Goal: Task Accomplishment & Management: Complete application form

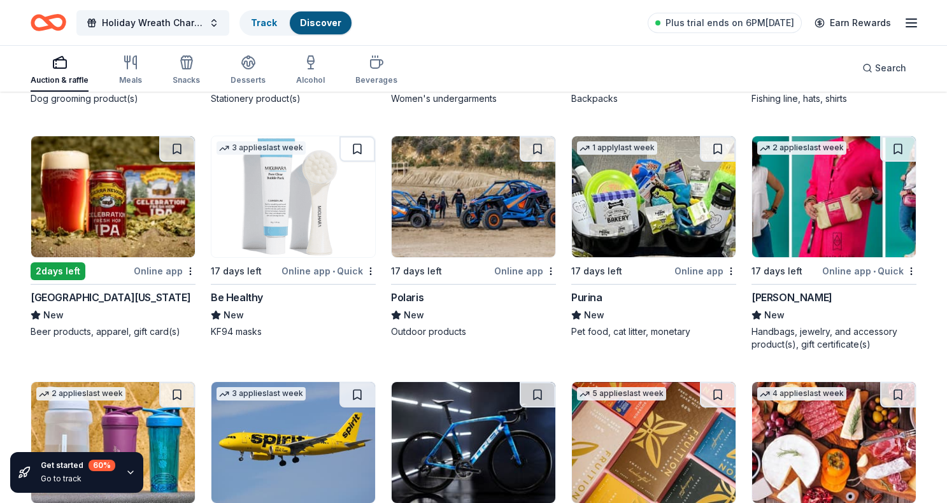
scroll to position [5209, 0]
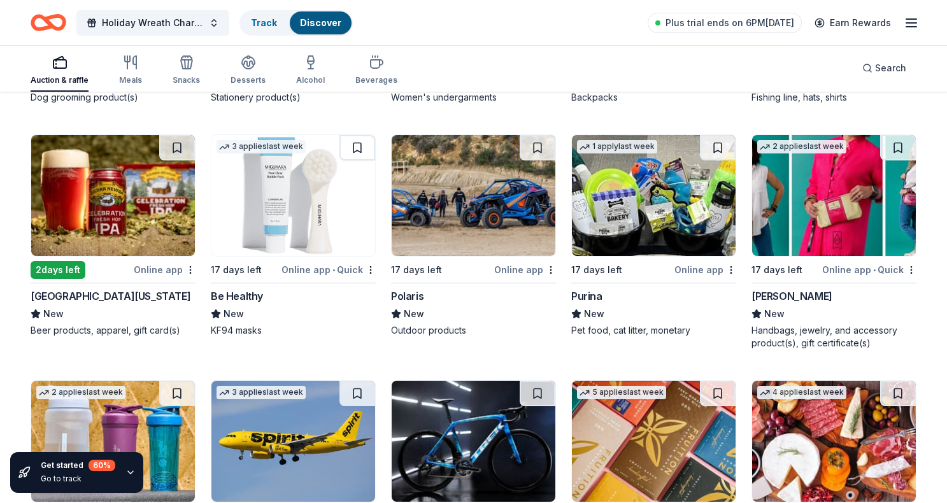
click at [593, 288] on div "Purina" at bounding box center [586, 295] width 31 height 15
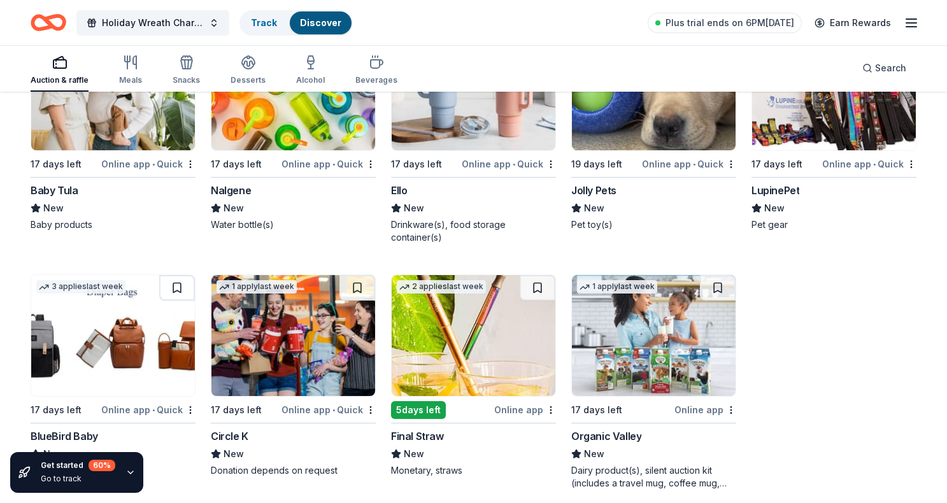
scroll to position [6052, 0]
click at [55, 429] on div "BlueBird Baby" at bounding box center [64, 436] width 67 height 15
click at [120, 361] on img at bounding box center [113, 336] width 164 height 121
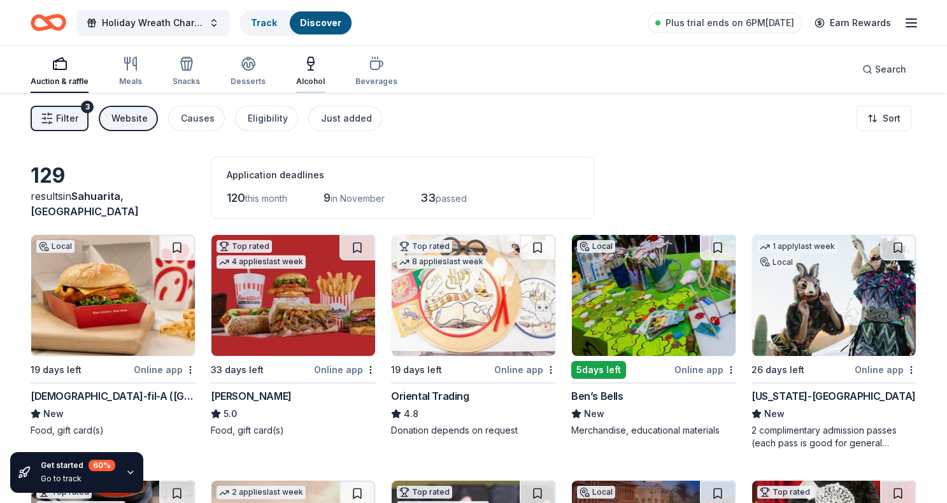
scroll to position [0, 0]
click at [135, 122] on div "Website" at bounding box center [129, 118] width 36 height 15
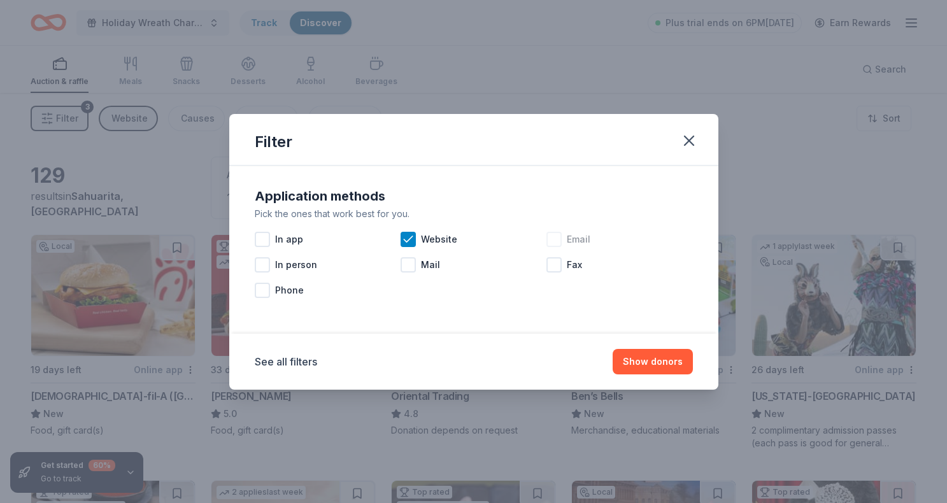
click at [554, 236] on div at bounding box center [553, 239] width 15 height 15
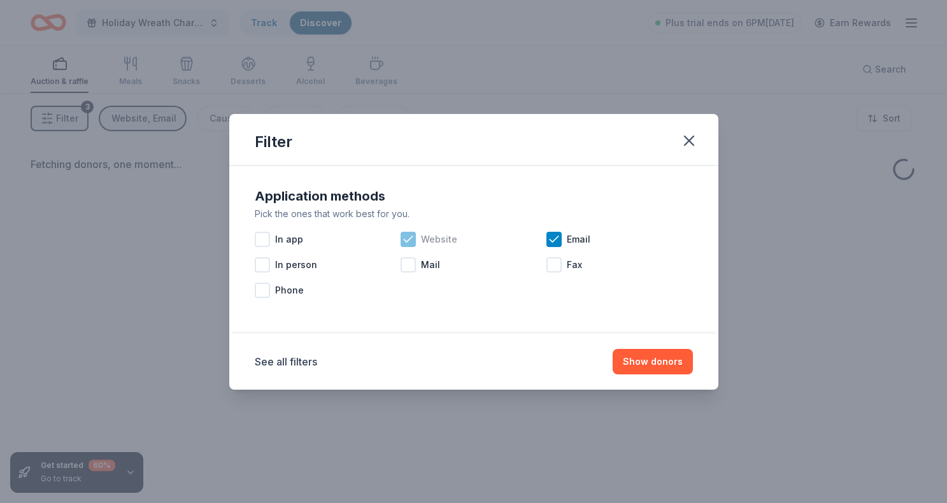
click at [406, 237] on icon at bounding box center [408, 239] width 13 height 13
click at [661, 360] on button "Show donors" at bounding box center [652, 361] width 80 height 25
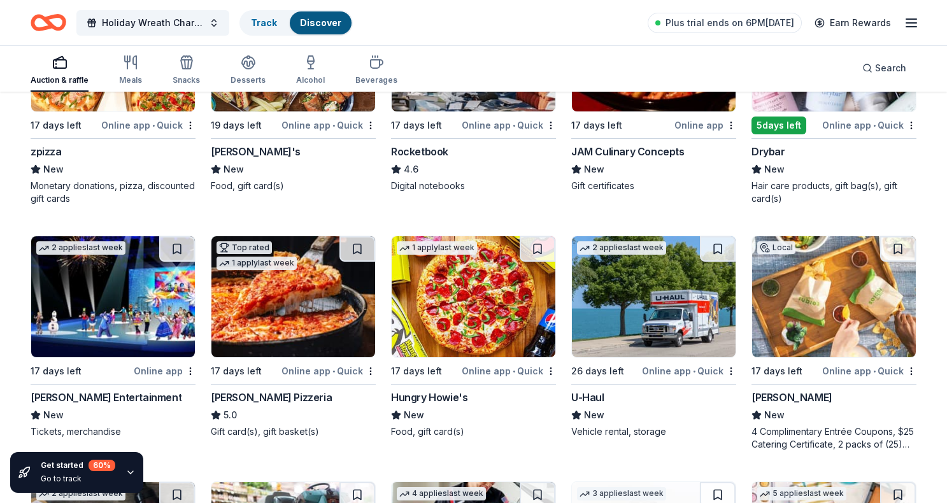
scroll to position [247, 0]
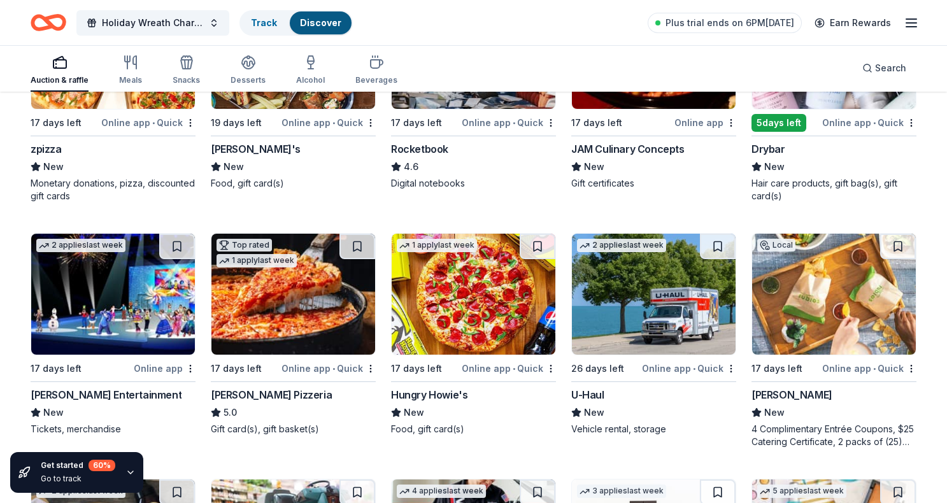
click at [694, 324] on img at bounding box center [654, 294] width 164 height 121
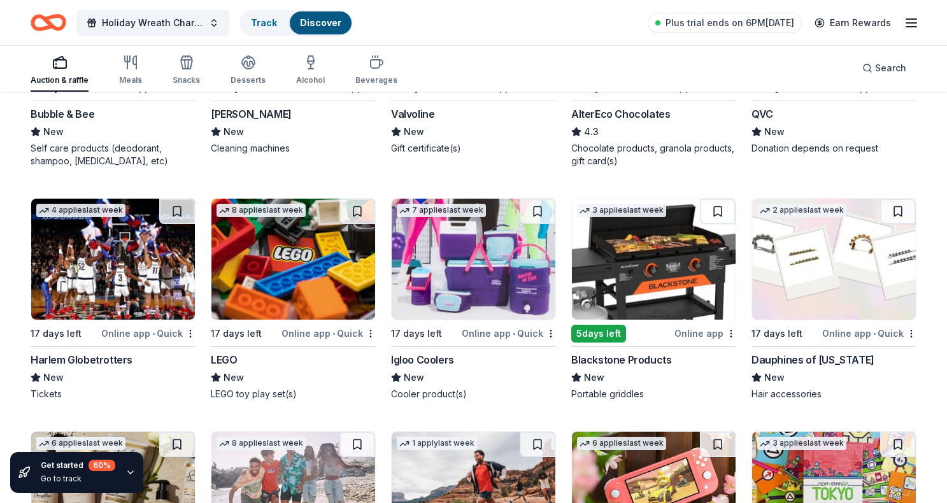
scroll to position [773, 0]
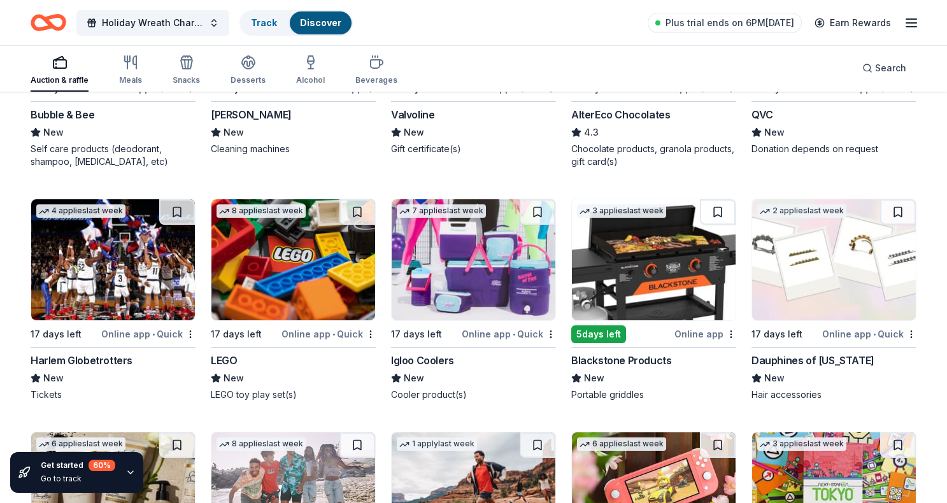
click at [307, 258] on img at bounding box center [293, 259] width 164 height 121
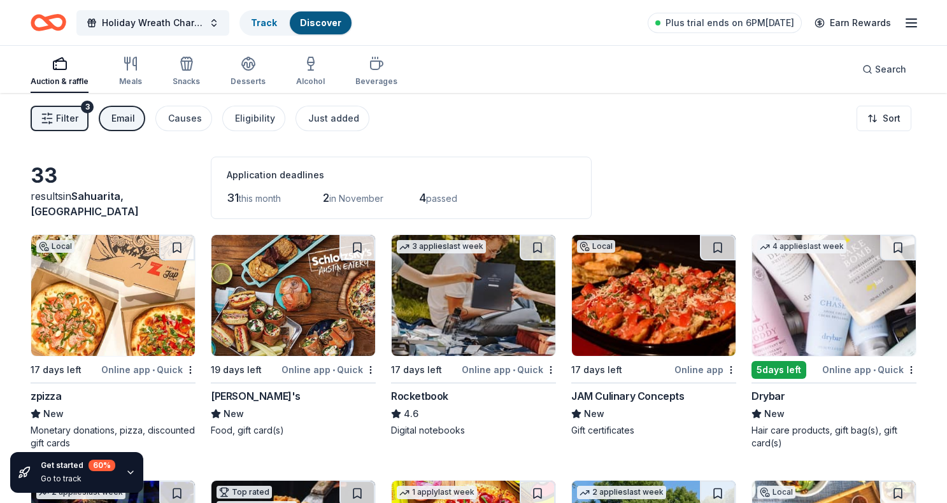
scroll to position [0, 0]
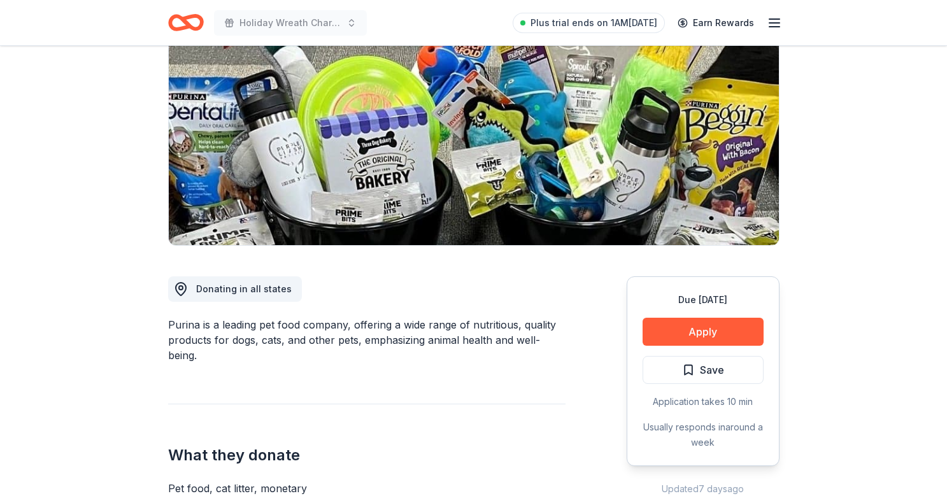
scroll to position [143, 0]
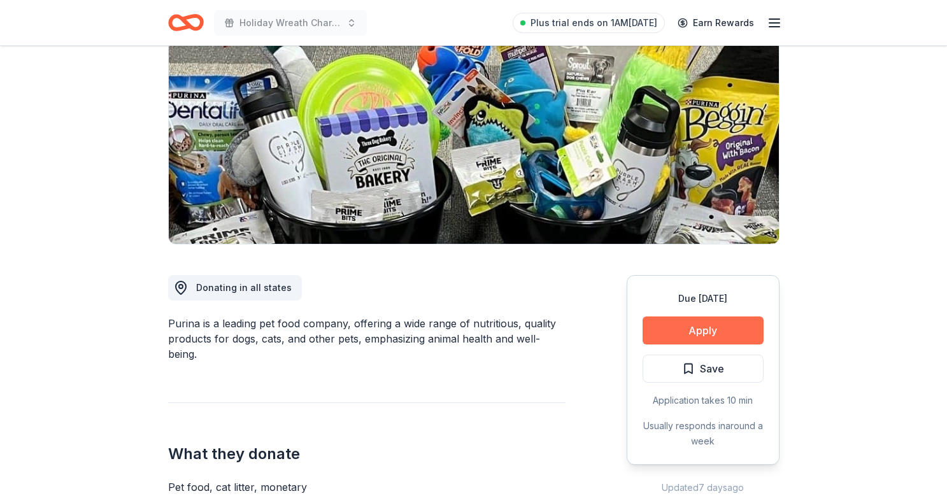
click at [698, 325] on button "Apply" at bounding box center [702, 330] width 121 height 28
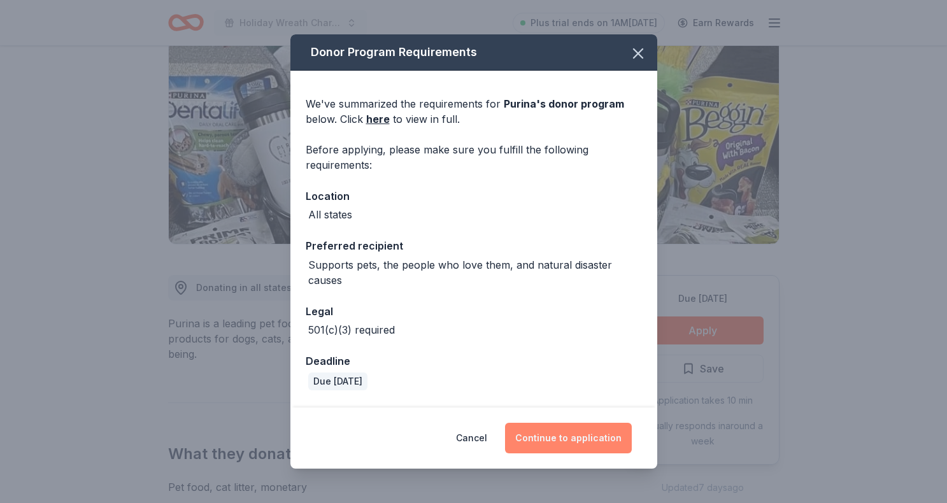
click at [553, 427] on button "Continue to application" at bounding box center [568, 438] width 127 height 31
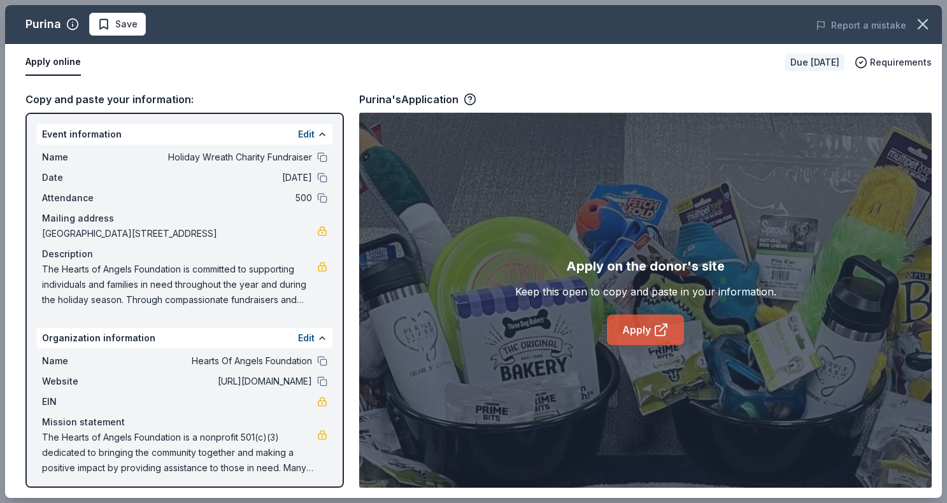
click at [655, 323] on icon at bounding box center [660, 329] width 15 height 15
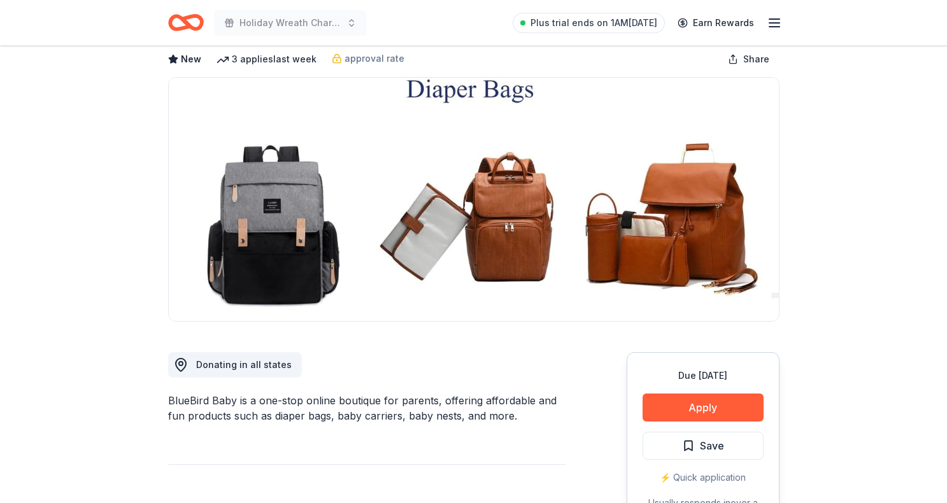
scroll to position [73, 0]
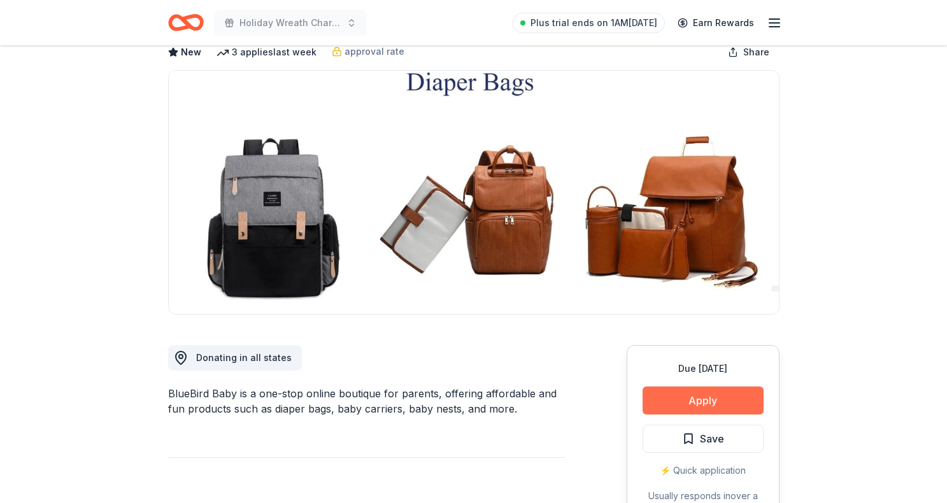
click at [690, 393] on button "Apply" at bounding box center [702, 400] width 121 height 28
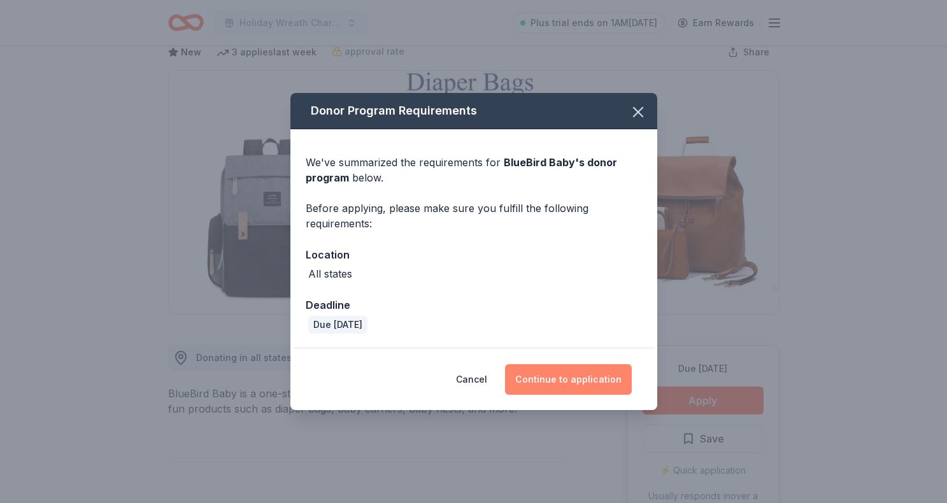
click at [570, 379] on button "Continue to application" at bounding box center [568, 379] width 127 height 31
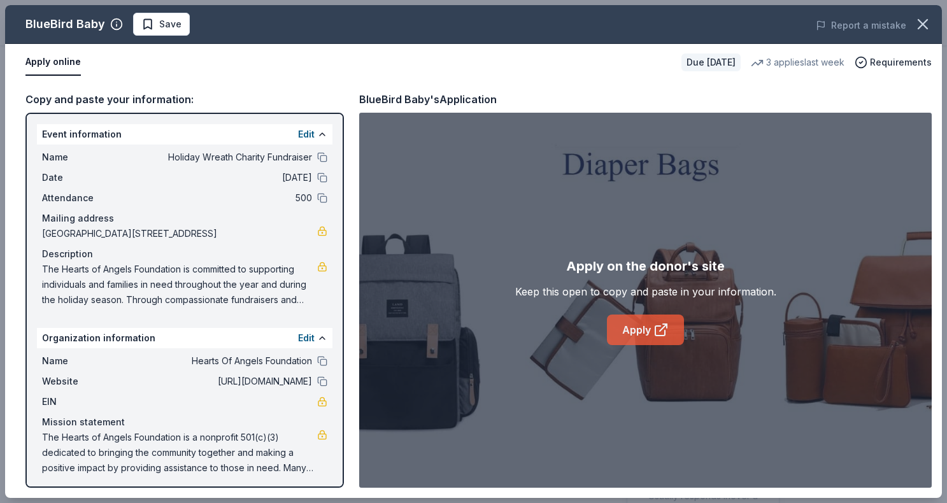
click at [652, 323] on link "Apply" at bounding box center [645, 329] width 77 height 31
click at [63, 10] on div "BlueBird Baby Save Report a mistake" at bounding box center [473, 24] width 936 height 39
click at [63, 34] on div "BlueBird Baby" at bounding box center [65, 24] width 80 height 20
click at [114, 29] on icon "button" at bounding box center [116, 24] width 13 height 13
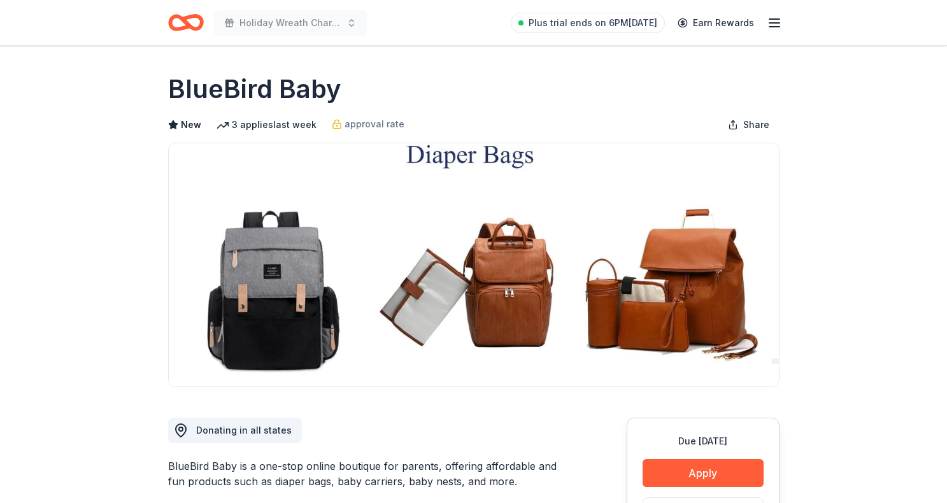
click at [484, 227] on img at bounding box center [474, 264] width 610 height 243
click at [463, 155] on img at bounding box center [474, 264] width 610 height 243
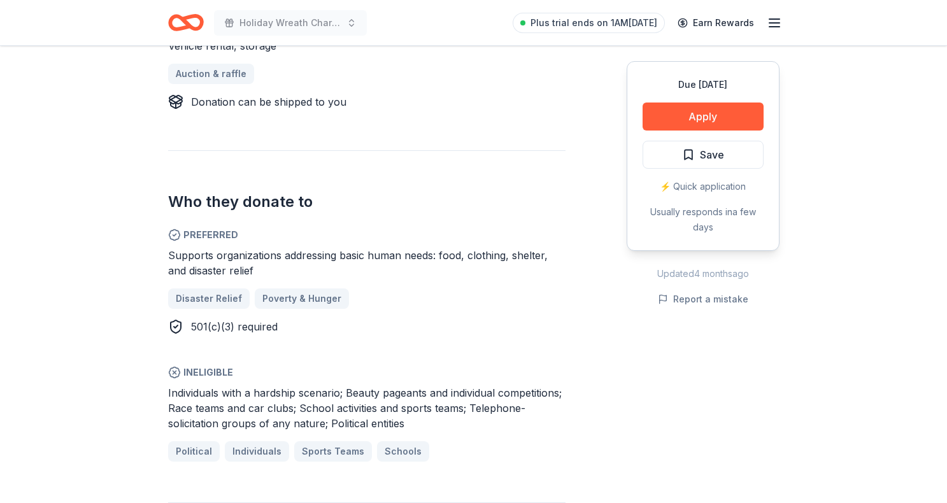
scroll to position [696, 0]
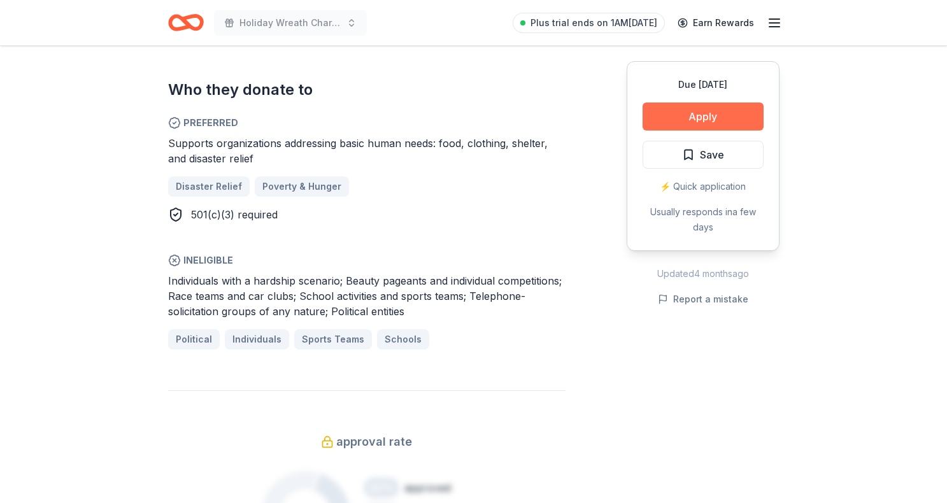
click at [672, 114] on button "Apply" at bounding box center [702, 116] width 121 height 28
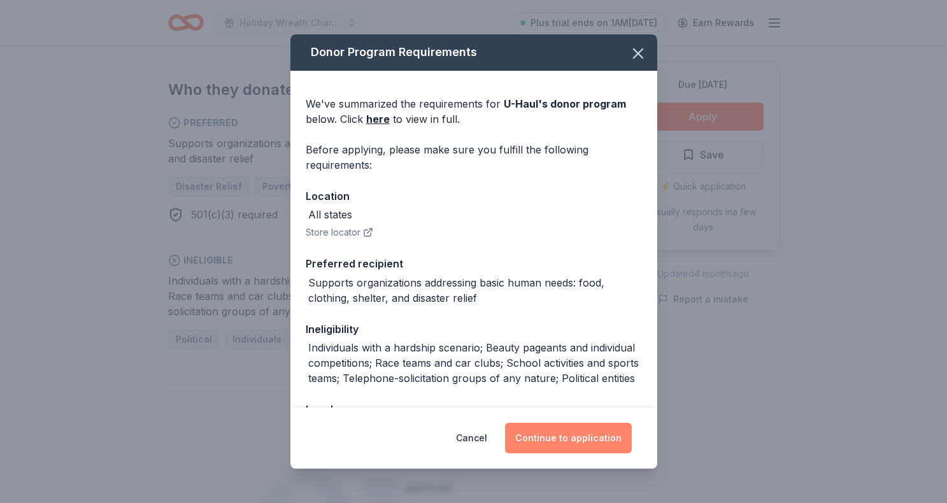
click at [556, 439] on button "Continue to application" at bounding box center [568, 438] width 127 height 31
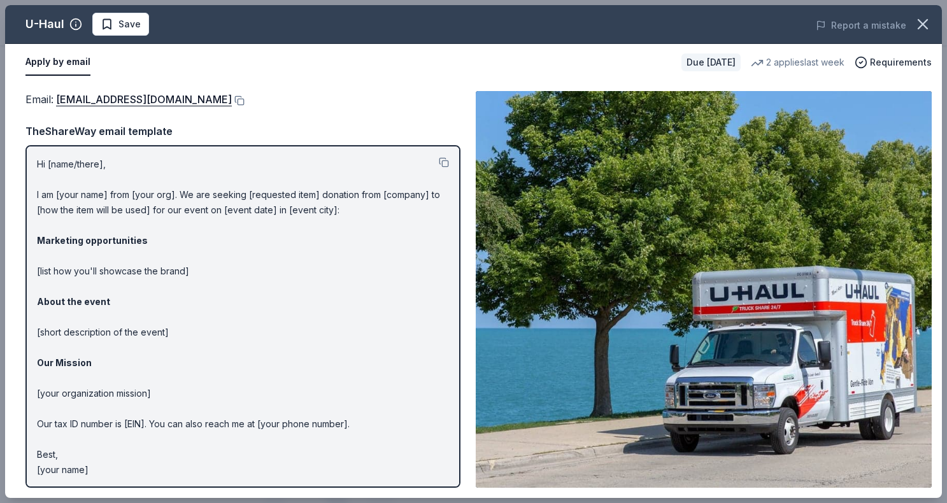
scroll to position [0, 0]
click at [57, 97] on link "[EMAIL_ADDRESS][DOMAIN_NAME]" at bounding box center [144, 99] width 176 height 17
click at [232, 102] on button at bounding box center [238, 100] width 13 height 10
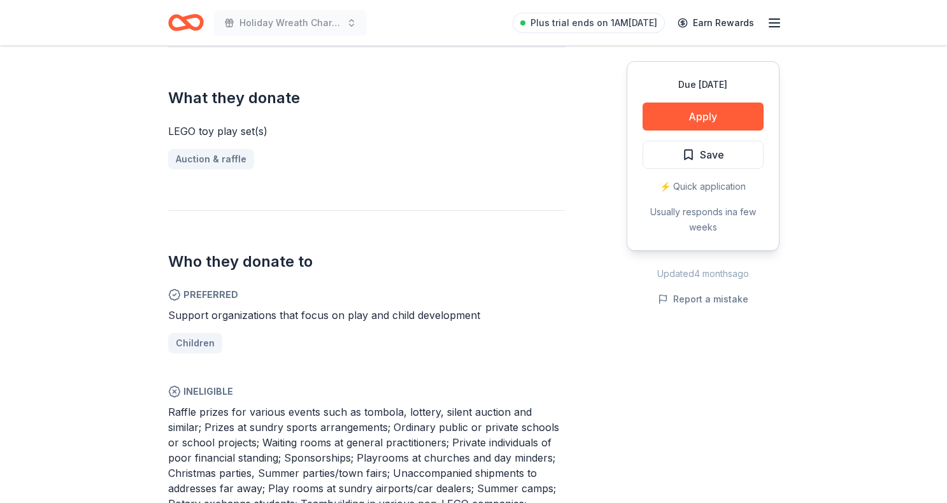
scroll to position [495, 0]
